Goal: Task Accomplishment & Management: Use online tool/utility

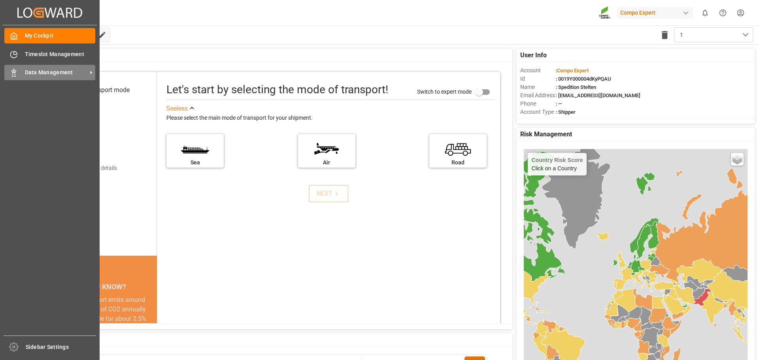
click at [42, 72] on span "Data Management" at bounding box center [56, 72] width 62 height 8
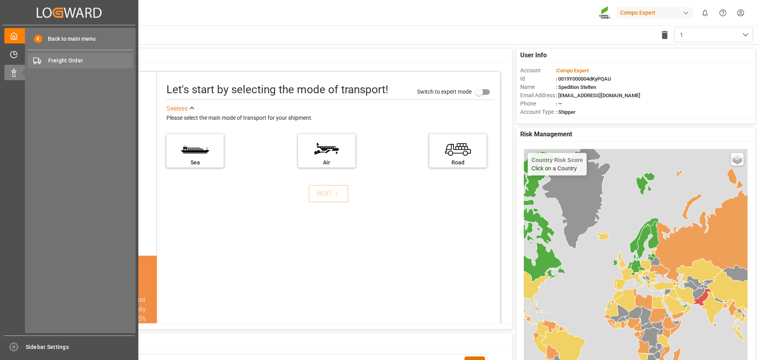
click at [60, 64] on span "Freight Order" at bounding box center [90, 61] width 85 height 8
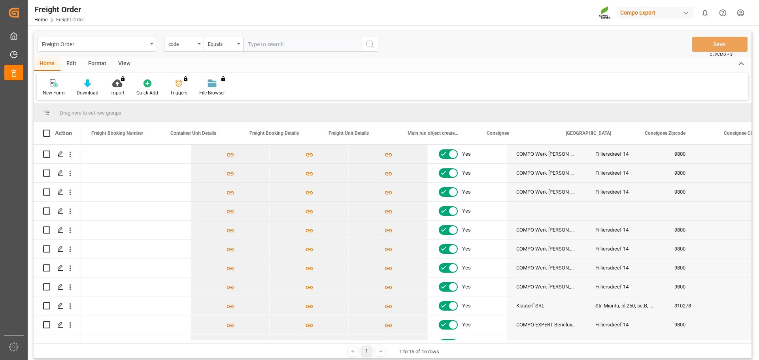
scroll to position [0, 99]
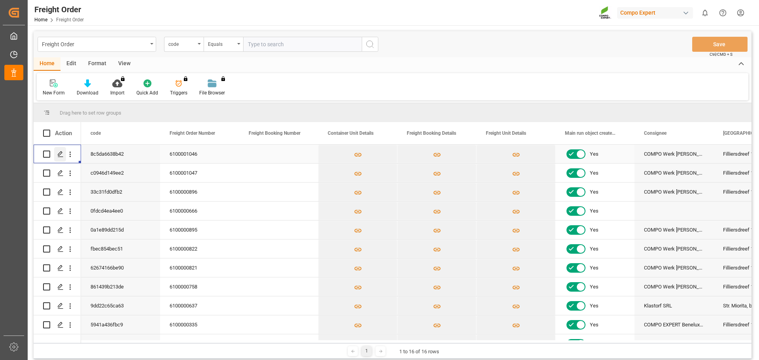
click at [61, 153] on icon "Press SPACE to select this row." at bounding box center [60, 154] width 6 height 6
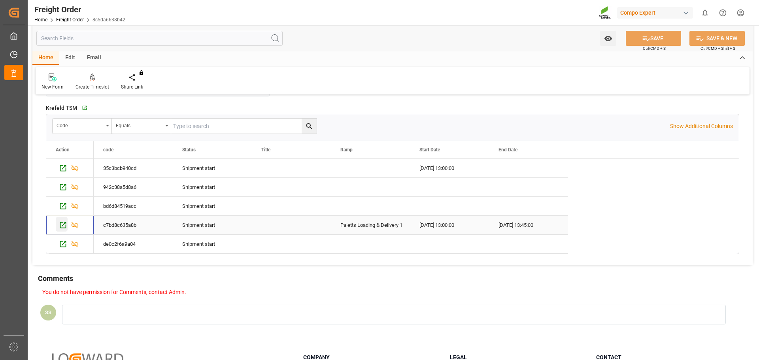
click at [65, 224] on icon "Press SPACE to select this row." at bounding box center [63, 225] width 8 height 8
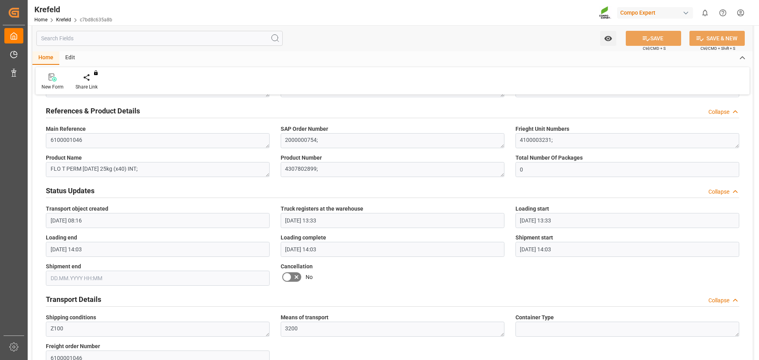
scroll to position [316, 0]
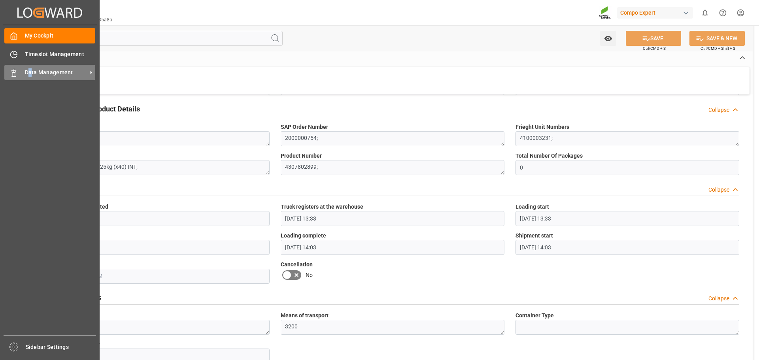
click at [30, 74] on span "Data Management" at bounding box center [56, 72] width 62 height 8
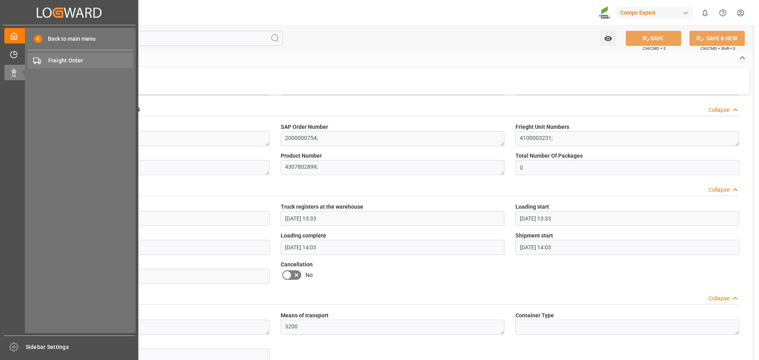
click at [55, 59] on span "Freight Order" at bounding box center [90, 61] width 85 height 8
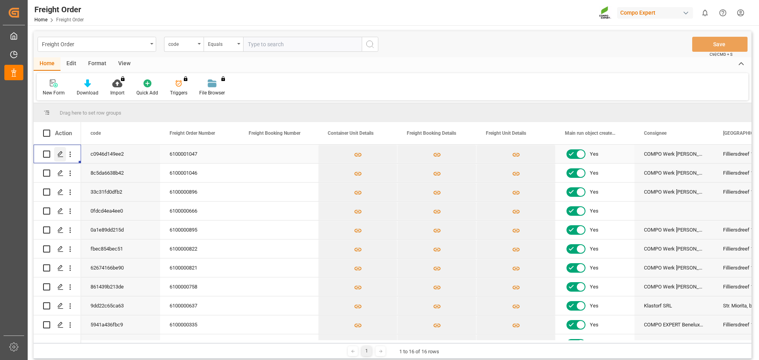
click at [60, 156] on icon "Press SPACE to select this row." at bounding box center [60, 154] width 6 height 6
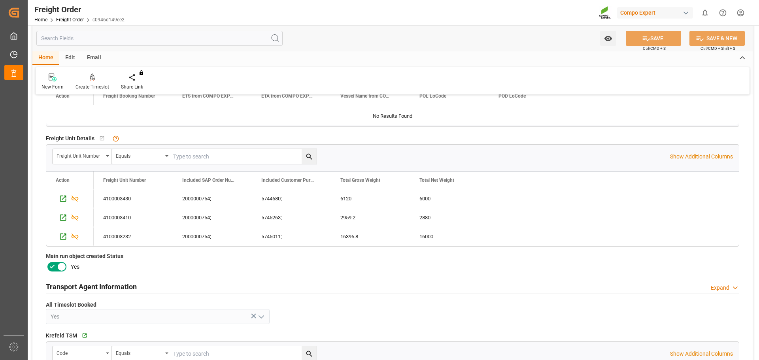
scroll to position [356, 0]
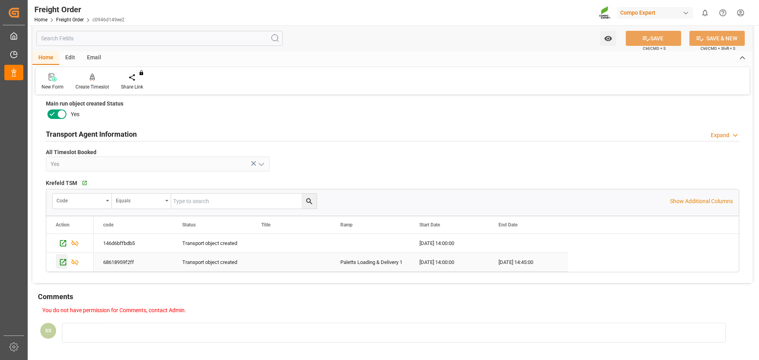
click at [63, 262] on icon "Press SPACE to select this row." at bounding box center [63, 262] width 6 height 6
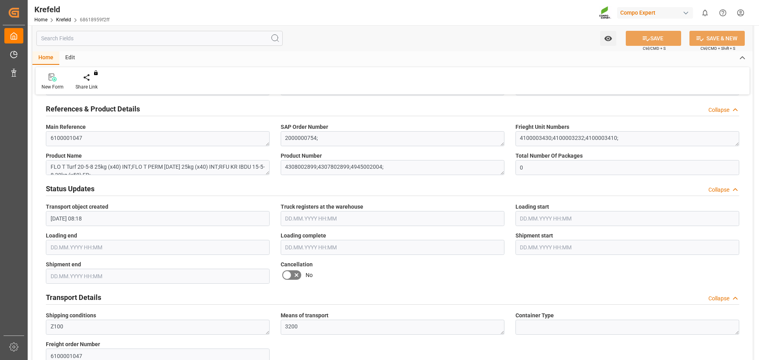
scroll to position [356, 0]
